Goal: Transaction & Acquisition: Purchase product/service

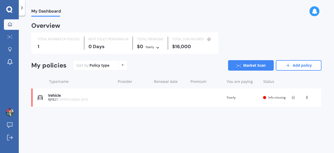
click at [247, 99] on div "You are paying Yearly" at bounding box center [243, 97] width 32 height 5
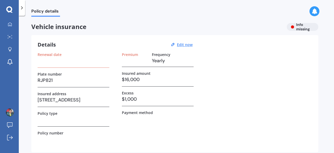
click at [78, 62] on h3 at bounding box center [74, 61] width 72 height 8
click at [182, 45] on u "Edit now" at bounding box center [185, 44] width 16 height 5
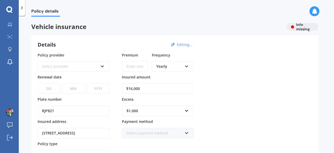
click at [92, 68] on div "Select provider" at bounding box center [70, 66] width 56 height 6
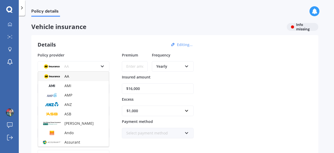
click at [86, 76] on div "AA" at bounding box center [73, 76] width 71 height 9
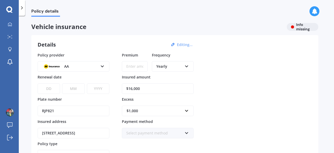
click at [168, 65] on div "Yearly" at bounding box center [169, 66] width 26 height 6
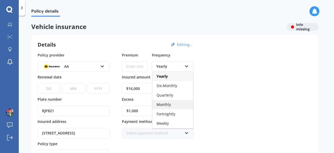
click at [164, 105] on span "Monthly" at bounding box center [164, 104] width 14 height 5
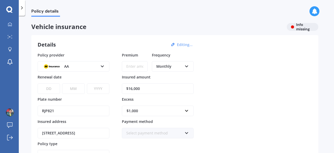
click at [46, 88] on select "DD 01 02 03 04 05 06 07 08 09 10 11 12 13 14 15 16 17 18 19 20 21 22 23 24 25 2…" at bounding box center [49, 88] width 22 height 10
select select "30"
click at [38, 83] on select "DD 01 02 03 04 05 06 07 08 09 10 11 12 13 14 15 16 17 18 19 20 21 22 23 24 25 2…" at bounding box center [49, 88] width 22 height 10
click at [65, 88] on select "MM 01 02 03 04 05 06 07 08 09 10 11 12" at bounding box center [73, 88] width 22 height 10
select select "09"
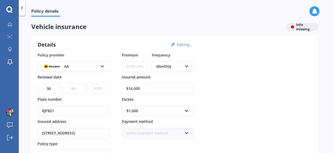
click at [62, 83] on select "MM 01 02 03 04 05 06 07 08 09 10 11 12" at bounding box center [73, 88] width 22 height 10
click at [94, 87] on select "YYYY 2027 2026 2025 2024 2023 2022 2021 2020 2019 2018 2017 2016 2015 2014 2013…" at bounding box center [98, 88] width 22 height 10
select select "2025"
click at [87, 83] on select "YYYY 2027 2026 2025 2024 2023 2022 2021 2020 2019 2018 2017 2016 2015 2014 2013…" at bounding box center [98, 88] width 22 height 10
click at [104, 100] on div "RJP821" at bounding box center [74, 107] width 72 height 17
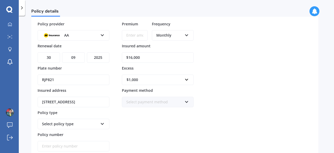
scroll to position [34, 0]
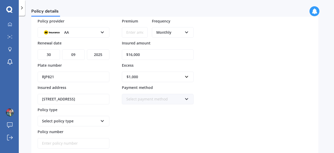
click at [132, 98] on div "Select payment method" at bounding box center [154, 99] width 56 height 6
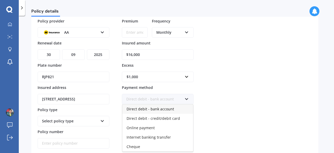
click at [132, 109] on span "Direct debit - bank account" at bounding box center [151, 108] width 48 height 5
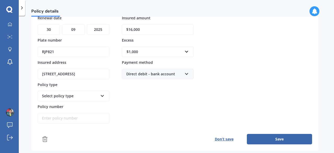
scroll to position [60, 0]
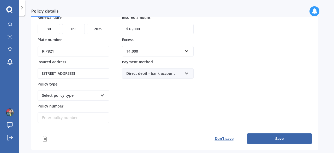
click at [94, 94] on div "Select policy type" at bounding box center [70, 95] width 56 height 6
click at [89, 105] on div "Comprehensive" at bounding box center [73, 105] width 71 height 9
click at [83, 116] on input "Policy number" at bounding box center [74, 117] width 72 height 10
paste input "AMV034518555"
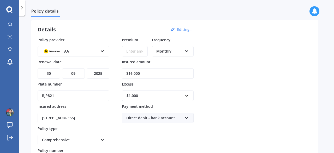
scroll to position [15, 0]
type input "AMV034518555"
click at [134, 52] on input "Premium" at bounding box center [135, 51] width 26 height 10
type input "$175.43"
click at [204, 67] on div "Policy provider AA AA AMI AMP ANZ ASB Aioi Nissay Dowa Ando Assurant Autosure B…" at bounding box center [175, 103] width 275 height 130
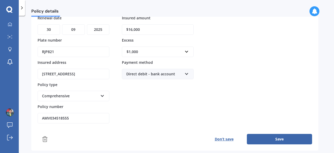
scroll to position [61, 0]
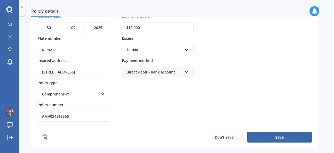
click at [278, 135] on button "Save" at bounding box center [279, 137] width 65 height 10
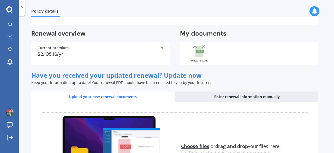
scroll to position [127, 0]
click at [204, 45] on line at bounding box center [203, 46] width 3 height 3
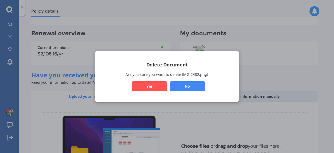
click at [162, 83] on button "Yes" at bounding box center [149, 86] width 35 height 10
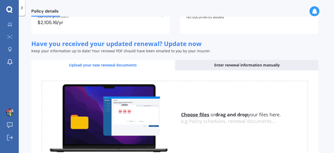
scroll to position [157, 0]
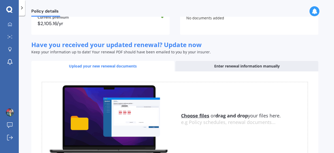
click at [189, 112] on u "Choose files" at bounding box center [195, 115] width 28 height 6
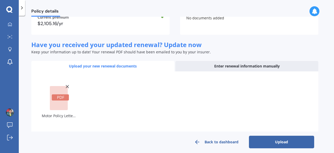
click at [264, 140] on button "Upload" at bounding box center [281, 142] width 65 height 13
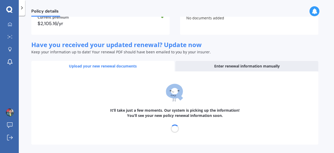
select select "30"
select select "09"
select select "2025"
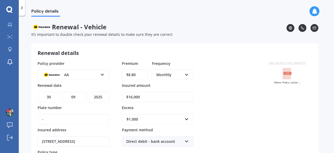
scroll to position [0, 0]
click at [143, 75] on input "$8.80" at bounding box center [135, 74] width 26 height 10
type input "$8.00"
type input "$175.43"
click at [247, 102] on div "Policy provider AA AA AMI AMP ANZ ASB Aioi Nissay Dowa Ando Assurant Autosure B…" at bounding box center [150, 126] width 225 height 130
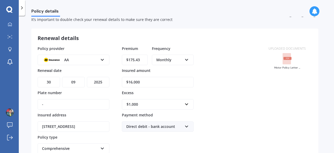
scroll to position [70, 0]
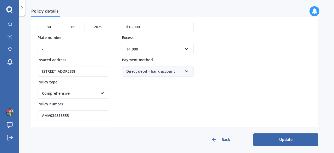
click at [284, 138] on button "Update" at bounding box center [285, 139] width 65 height 13
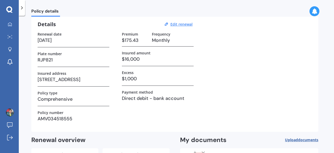
scroll to position [0, 0]
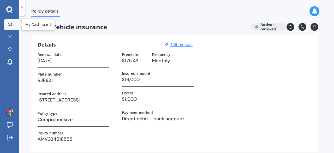
click at [12, 26] on div at bounding box center [10, 24] width 8 height 5
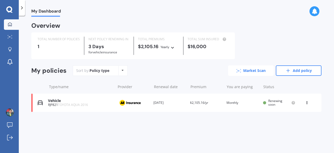
click at [240, 70] on icon at bounding box center [239, 70] width 5 height 3
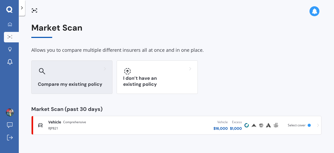
click at [75, 78] on div "Compare my existing policy" at bounding box center [71, 76] width 81 height 33
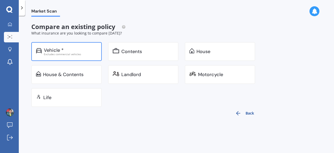
click at [80, 49] on div "Vehicle *" at bounding box center [70, 50] width 53 height 5
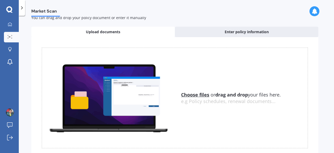
scroll to position [17, 0]
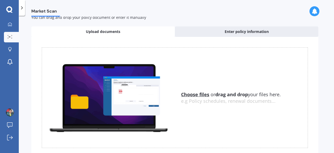
click at [189, 92] on u "Choose files" at bounding box center [195, 94] width 28 height 6
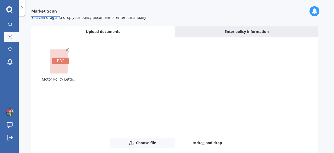
scroll to position [48, 0]
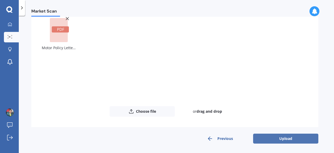
click at [280, 138] on button "Upload" at bounding box center [285, 138] width 65 height 10
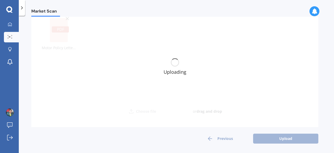
scroll to position [0, 0]
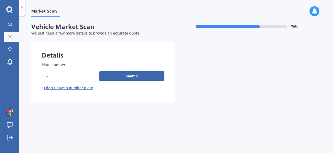
click at [73, 75] on input "Plate number" at bounding box center [69, 76] width 55 height 11
type input "a"
type input "RJP821"
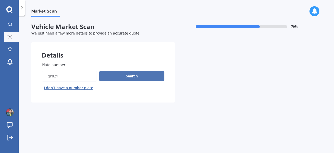
click at [118, 75] on button "Search" at bounding box center [131, 76] width 65 height 10
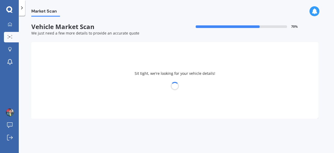
select select "TOYOTA"
select select "AQUA"
select select "22"
select select "06"
select select "1986"
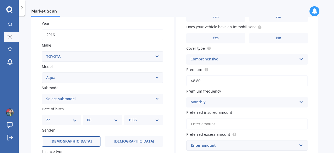
scroll to position [74, 0]
click at [113, 100] on select "Select submodel (All Other) Hatchback Hybrid" at bounding box center [103, 98] width 122 height 10
select select "HATCHBACK"
click at [42, 94] on select "Select submodel (All Other) Hatchback Hybrid" at bounding box center [103, 98] width 122 height 10
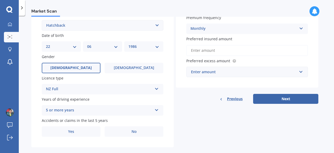
scroll to position [147, 0]
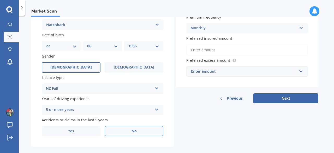
click at [116, 132] on label "No" at bounding box center [134, 131] width 59 height 10
click at [0, 0] on input "No" at bounding box center [0, 0] width 0 height 0
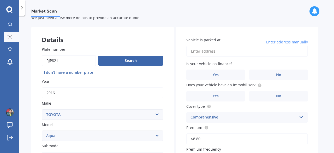
scroll to position [0, 0]
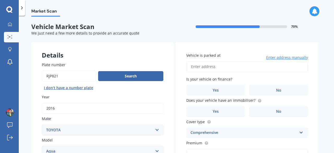
click at [213, 64] on input "Vehicle is parked at" at bounding box center [248, 66] width 122 height 11
type input "[STREET_ADDRESS]"
click at [235, 89] on label "Yes" at bounding box center [216, 90] width 59 height 10
click at [0, 0] on input "Yes" at bounding box center [0, 0] width 0 height 0
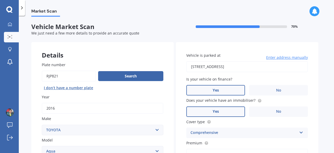
click at [230, 110] on label "Yes" at bounding box center [216, 111] width 59 height 10
click at [0, 0] on input "Yes" at bounding box center [0, 0] width 0 height 0
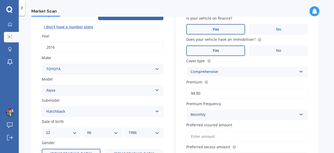
scroll to position [61, 0]
click at [209, 94] on input "$8.80" at bounding box center [248, 93] width 122 height 11
type input "$175.43"
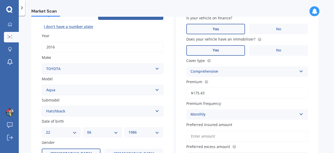
click at [234, 102] on label "Premium frequency" at bounding box center [247, 103] width 120 height 5
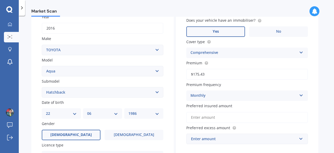
scroll to position [86, 0]
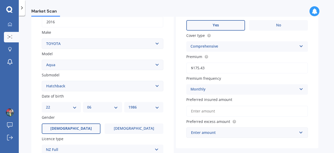
click at [230, 111] on input "Preferred insured amount" at bounding box center [248, 111] width 122 height 11
type input "$16,000"
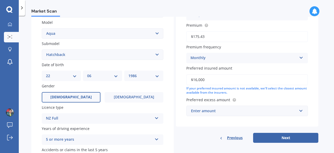
scroll to position [118, 0]
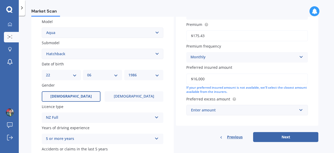
click at [240, 110] on div "Enter amount" at bounding box center [244, 110] width 106 height 6
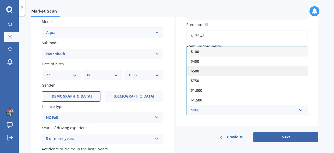
click at [229, 71] on div "$500" at bounding box center [247, 71] width 121 height 10
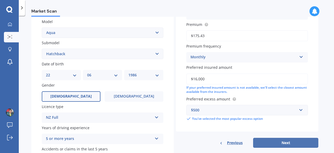
click at [271, 141] on button "Next" at bounding box center [285, 143] width 65 height 10
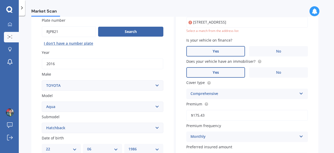
scroll to position [36, 0]
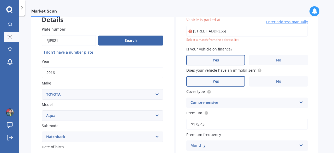
click at [250, 31] on input "[STREET_ADDRESS]" at bounding box center [248, 31] width 122 height 11
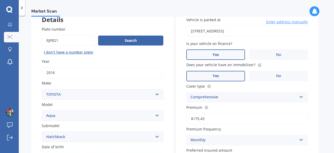
click at [195, 32] on input "[STREET_ADDRESS]" at bounding box center [248, 31] width 122 height 11
click at [231, 41] on span "Is your vehicle on finance?" at bounding box center [210, 43] width 46 height 5
click at [279, 32] on input "[STREET_ADDRESS]" at bounding box center [248, 31] width 122 height 11
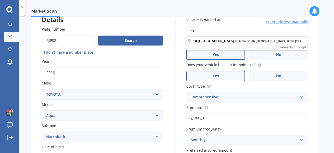
type input "1"
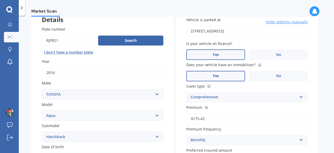
type input "[STREET_ADDRESS]"
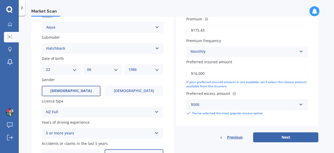
scroll to position [124, 0]
click at [268, 136] on button "Next" at bounding box center [285, 137] width 65 height 10
select select "22"
select select "06"
select select "1986"
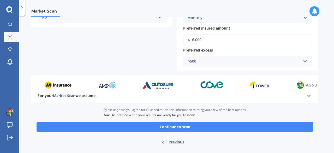
scroll to position [150, 0]
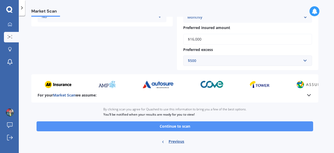
click at [145, 127] on button "Continue to scan" at bounding box center [175, 126] width 277 height 10
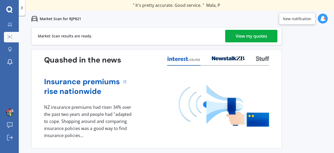
click at [252, 37] on div "View my quotes" at bounding box center [252, 36] width 32 height 13
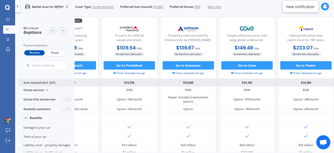
scroll to position [5, 117]
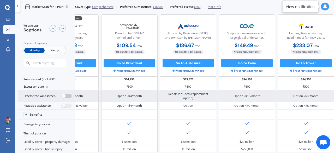
click at [65, 95] on label at bounding box center [67, 96] width 10 height 4
radio input "true"
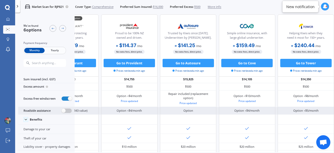
click at [65, 110] on label at bounding box center [67, 110] width 10 height 4
radio input "true"
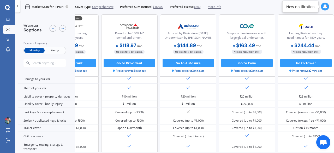
scroll to position [0, 117]
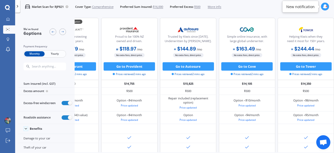
click at [50, 55] on span "Yearly" at bounding box center [55, 53] width 20 height 5
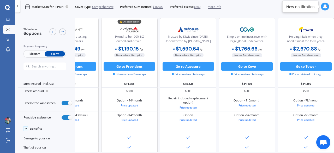
scroll to position [0, 0]
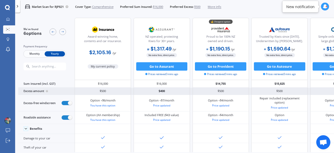
click at [56, 91] on div "Excess amount" at bounding box center [46, 91] width 56 height 7
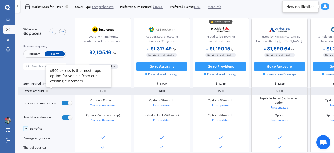
click at [48, 91] on circle at bounding box center [47, 91] width 2 height 2
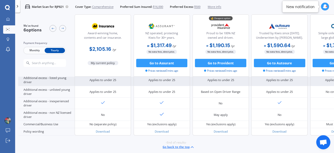
scroll to position [288, 0]
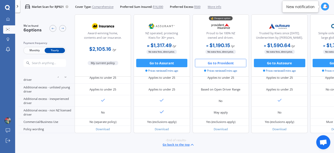
click at [227, 65] on button "Go to Provident" at bounding box center [220, 63] width 51 height 8
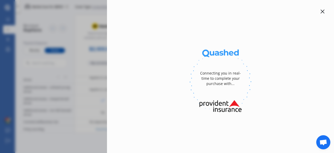
select select "Yearly"
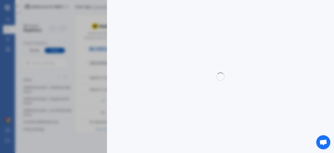
select select "full"
select select "[STREET_ADDRESS]"
select select "TOYOTA"
select select "AQUA"
select select "NO"
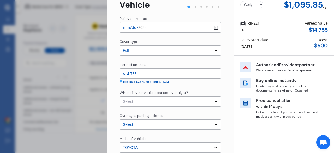
scroll to position [28, 0]
click at [208, 104] on select "Select Garage (fully enclosed) Off Street Parking Other" at bounding box center [171, 101] width 102 height 10
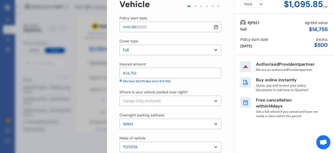
click at [120, 96] on select "Select Garage (fully enclosed) Off Street Parking Other" at bounding box center [171, 101] width 102 height 10
click at [201, 112] on div "Overnight parking address" at bounding box center [171, 115] width 102 height 6
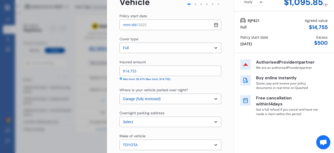
scroll to position [31, 0]
click at [200, 98] on select "Select Garage (fully enclosed) Off Street Parking Other" at bounding box center [171, 98] width 102 height 10
click at [120, 93] on select "Select Garage (fully enclosed) Off Street Parking Other" at bounding box center [171, 98] width 102 height 10
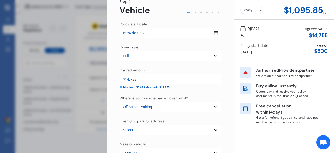
scroll to position [22, 0]
click at [214, 105] on select "Select Garage (fully enclosed) Off Street Parking Other" at bounding box center [171, 106] width 102 height 10
click at [120, 101] on select "Select Garage (fully enclosed) Off Street Parking Other" at bounding box center [171, 106] width 102 height 10
click at [206, 108] on select "Select Garage (fully enclosed) Off Street Parking Other" at bounding box center [171, 106] width 102 height 10
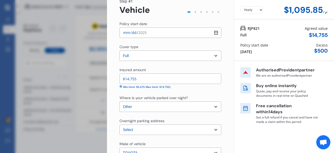
select select "OFF-STREET"
click at [120, 101] on select "Select Garage (fully enclosed) Off Street Parking Other" at bounding box center [171, 106] width 102 height 10
click at [201, 120] on div "Overnight parking address" at bounding box center [171, 121] width 102 height 6
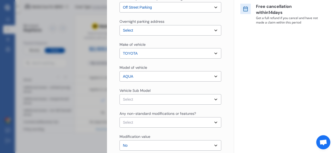
scroll to position [122, 0]
click at [208, 100] on select "Select Aqua NHP10 L Hatchback 5dr CVT 1sp 1.5i/45kW Hybrid [IMP] Aqua NHP10 G H…" at bounding box center [171, 99] width 102 height 10
select select "NZVTOYO2016AEIF"
click at [120, 94] on select "Select Aqua NHP10 L Hatchback 5dr CVT 1sp 1.5i/45kW Hybrid [IMP] Aqua NHP10 G H…" at bounding box center [171, 99] width 102 height 10
click at [208, 121] on select "Select None [MEDICAL_DATA] System(NOS) Roll Cage Full Racing Harness" at bounding box center [171, 122] width 102 height 10
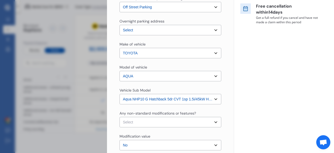
select select "none"
click at [120, 117] on select "Select None [MEDICAL_DATA] System(NOS) Roll Cage Full Racing Harness" at bounding box center [171, 122] width 102 height 10
click at [235, 110] on div "Yearly Monthly $1,095.85 / yr RJP821 Full Agreed value $ 14,755 Policy start da…" at bounding box center [284, 64] width 100 height 372
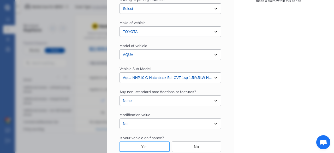
click at [212, 122] on select "Select No Up to $4000 Up to $6000 Greater than $6000" at bounding box center [171, 123] width 102 height 10
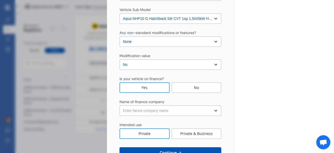
scroll to position [203, 0]
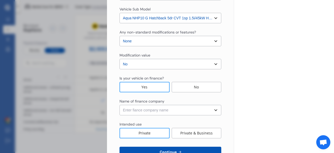
click at [208, 107] on select "Enter fiance company name 24/7 Finance AA Finance Limited Acclaim Finance Activ…" at bounding box center [171, 110] width 102 height 10
select select "FC0016"
click at [120, 105] on select "Enter fiance company name 24/7 Finance AA Finance Limited Acclaim Finance Activ…" at bounding box center [171, 110] width 102 height 10
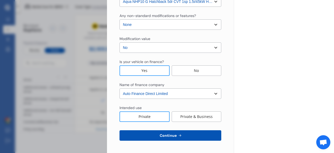
click at [192, 135] on button "Continue" at bounding box center [171, 135] width 102 height 10
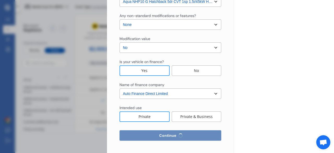
select select "22"
select select "06"
select select "1986"
select select "NZ_FULL"
select select "0"
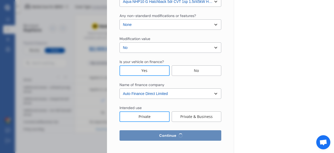
select select "25"
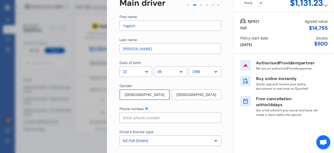
scroll to position [30, 0]
click at [184, 121] on input at bounding box center [171, 117] width 102 height 10
type input "0226559783"
click at [226, 126] on div "Yearly Monthly $1,131.23 / yr Step # 2 Main driver First name [PERSON_NAME] Las…" at bounding box center [170, 137] width 127 height 305
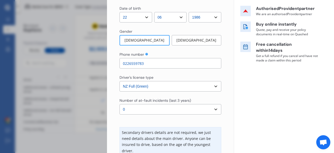
scroll to position [84, 0]
click at [202, 109] on select "Select number of at-fault incidents (last 3 years) 0 1 2 3 4 5 or more" at bounding box center [171, 109] width 102 height 10
click at [120, 104] on select "Select number of at-fault incidents (last 3 years) 0 1 2 3 4 5 or more" at bounding box center [171, 109] width 102 height 10
click at [203, 122] on div "First name [PERSON_NAME] Last name [PERSON_NAME] Date of birth DD 01 02 03 04 0…" at bounding box center [171, 91] width 102 height 263
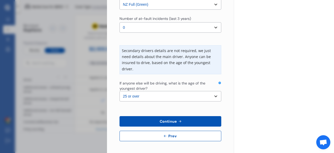
scroll to position [166, 0]
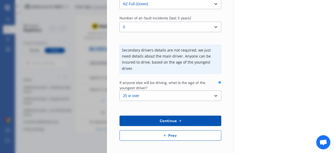
click at [193, 121] on button "Continue" at bounding box center [171, 120] width 102 height 10
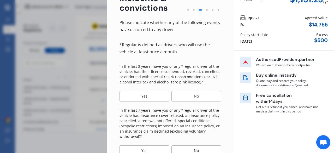
scroll to position [34, 0]
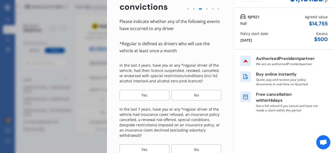
click at [200, 95] on div "No" at bounding box center [197, 95] width 50 height 10
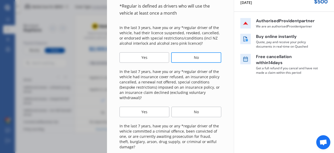
scroll to position [72, 0]
click at [194, 112] on div "No" at bounding box center [197, 111] width 50 height 10
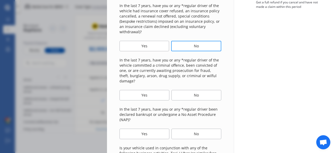
scroll to position [138, 0]
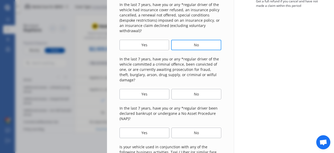
click at [196, 89] on div "No" at bounding box center [197, 94] width 50 height 10
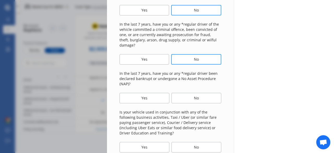
scroll to position [174, 0]
click at [196, 92] on div "No" at bounding box center [197, 97] width 50 height 10
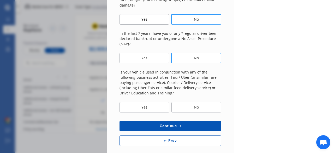
scroll to position [213, 0]
click at [158, 106] on div "Yes" at bounding box center [145, 107] width 50 height 10
click at [190, 121] on button "Continue" at bounding box center [171, 126] width 102 height 10
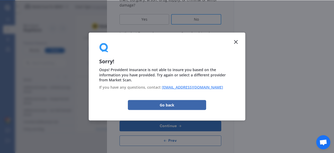
scroll to position [0, 0]
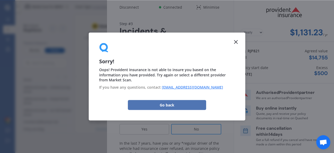
click at [181, 104] on button "Go back" at bounding box center [167, 105] width 78 height 10
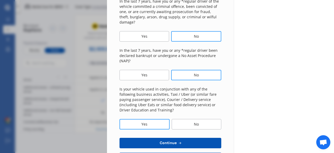
scroll to position [213, 0]
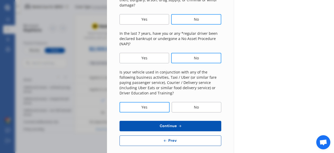
click at [202, 106] on div "No" at bounding box center [197, 107] width 50 height 10
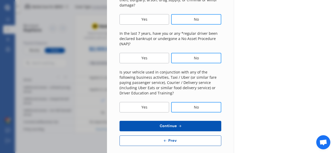
click at [193, 121] on button "Continue" at bounding box center [171, 126] width 102 height 10
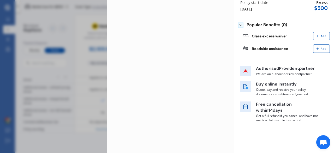
scroll to position [0, 0]
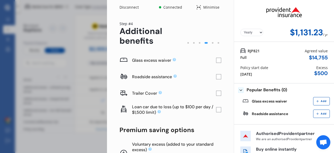
click at [216, 61] on rect at bounding box center [218, 60] width 5 height 5
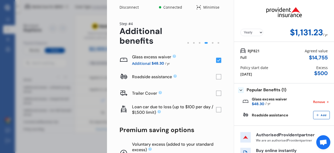
click at [216, 75] on rect at bounding box center [218, 76] width 5 height 5
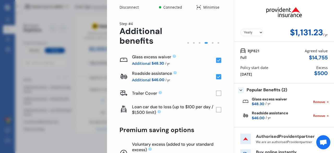
click at [216, 111] on rect at bounding box center [218, 109] width 5 height 5
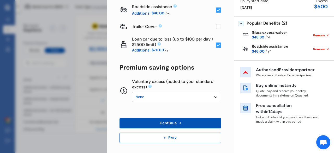
scroll to position [67, 0]
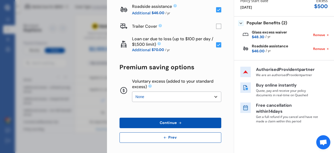
click at [208, 98] on select "None $200 $450 $700 $950 $1,200 $1,700" at bounding box center [176, 96] width 89 height 10
click at [132, 91] on select "None $200 $450 $700 $950 $1,200 $1,700" at bounding box center [176, 96] width 89 height 10
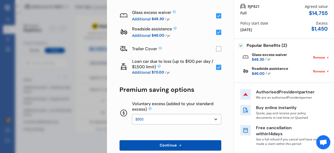
scroll to position [45, 0]
click at [213, 119] on select "None $200 $450 $700 $950 $1,200 $1,700" at bounding box center [176, 119] width 89 height 10
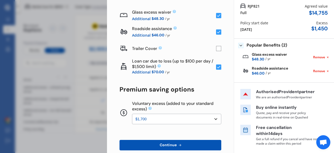
click at [132, 114] on select "None $200 $450 $700 $950 $1,200 $1,700" at bounding box center [176, 119] width 89 height 10
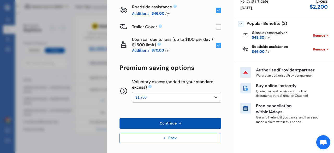
scroll to position [66, 0]
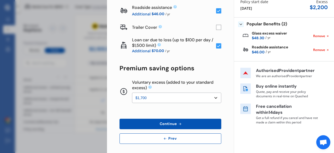
click at [210, 96] on select "None $200 $450 $700 $950 $1,200 $1,700" at bounding box center [176, 97] width 89 height 10
select select "450"
click at [132, 92] on select "None $200 $450 $700 $950 $1,200 $1,700" at bounding box center [176, 97] width 89 height 10
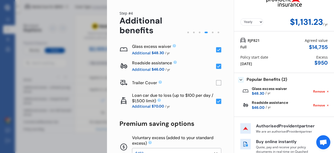
scroll to position [0, 0]
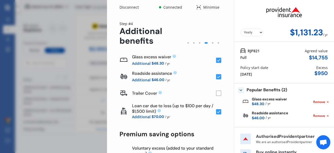
click at [246, 32] on select "Yearly Monthly" at bounding box center [252, 32] width 23 height 7
click at [241, 29] on select "Yearly Monthly" at bounding box center [252, 32] width 23 height 7
click at [252, 32] on select "Yearly Monthly" at bounding box center [252, 32] width 23 height 7
click at [241, 29] on select "Yearly Monthly" at bounding box center [252, 32] width 23 height 7
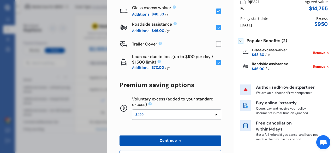
scroll to position [68, 0]
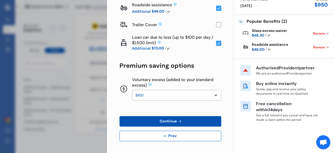
click at [200, 121] on button "Continue" at bounding box center [171, 121] width 102 height 10
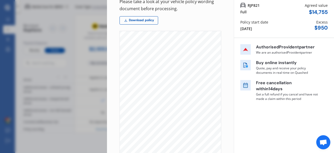
scroll to position [0, 0]
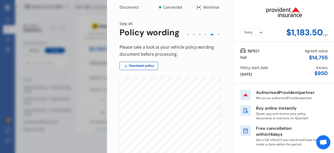
click at [245, 32] on select "Yearly Monthly" at bounding box center [252, 32] width 23 height 7
click at [241, 29] on select "Yearly Monthly" at bounding box center [252, 32] width 23 height 7
click at [249, 33] on select "Yearly Monthly" at bounding box center [252, 32] width 23 height 7
select select "Yearly"
click at [241, 29] on select "Yearly Monthly" at bounding box center [252, 32] width 23 height 7
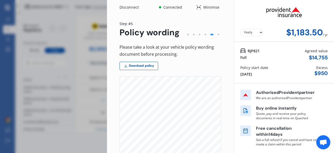
click at [246, 39] on div "Yearly Monthly $1,183.50 / yr" at bounding box center [284, 21] width 100 height 42
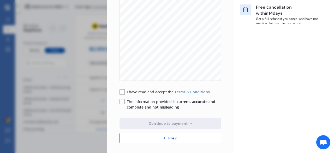
scroll to position [121, 0]
click at [184, 137] on button "Prev" at bounding box center [171, 138] width 102 height 10
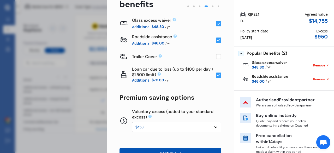
scroll to position [36, 0]
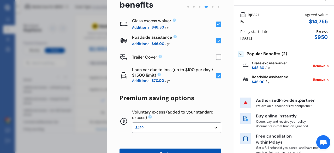
click at [189, 128] on select "None $200 $450 $700 $950 $1,200 $1,700" at bounding box center [176, 127] width 89 height 10
select select "0"
click at [132, 122] on select "None $200 $450 $700 $950 $1,200 $1,700" at bounding box center [176, 127] width 89 height 10
click at [201, 92] on div "Glass excess waiver Additional $48.30 / yr Roadside assistance Additional $46.0…" at bounding box center [171, 94] width 102 height 157
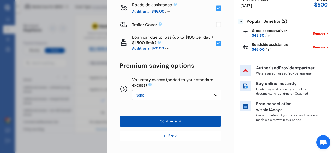
click at [189, 119] on button "Continue" at bounding box center [171, 121] width 102 height 10
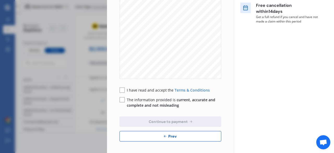
scroll to position [124, 0]
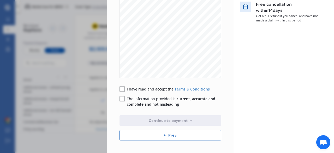
click at [146, 139] on button "Prev" at bounding box center [171, 135] width 102 height 10
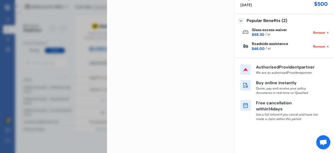
scroll to position [68, 0]
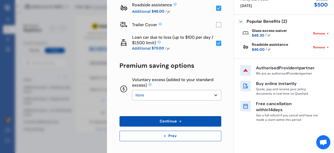
click at [174, 94] on select "None $200 $450 $700 $950 $1,200 $1,700" at bounding box center [176, 95] width 89 height 10
select select "200"
click at [132, 90] on select "None $200 $450 $700 $950 $1,200 $1,700" at bounding box center [176, 95] width 89 height 10
click at [171, 120] on span "Continue" at bounding box center [168, 121] width 19 height 4
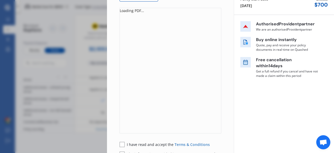
scroll to position [0, 0]
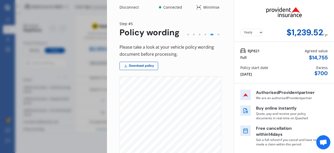
select select "200"
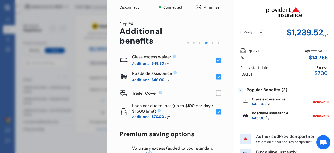
click at [327, 115] on icon at bounding box center [328, 116] width 2 height 2
